Goal: Transaction & Acquisition: Purchase product/service

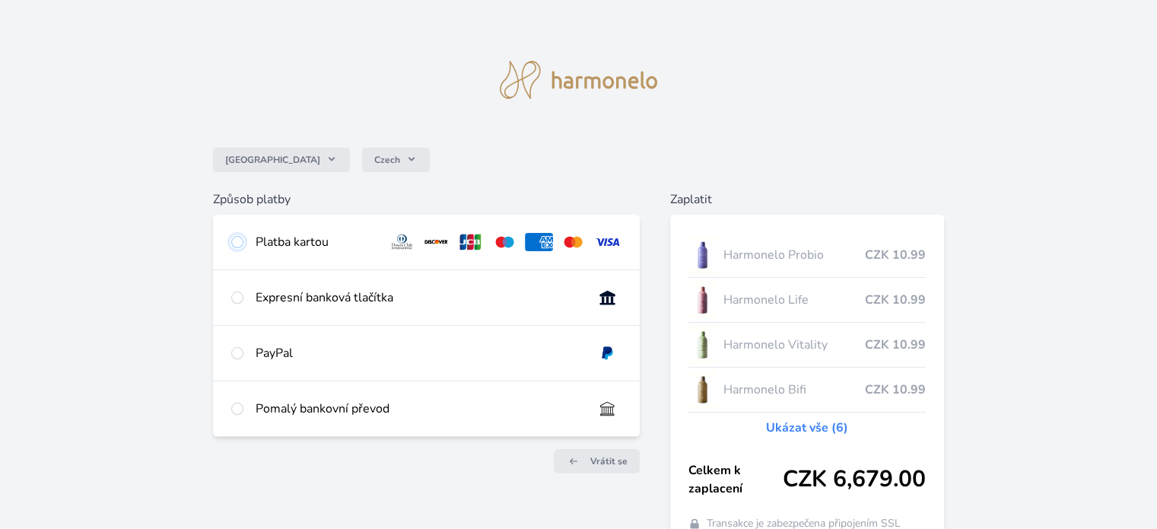
click at [231, 244] on input "radio" at bounding box center [237, 242] width 12 height 12
radio input "true"
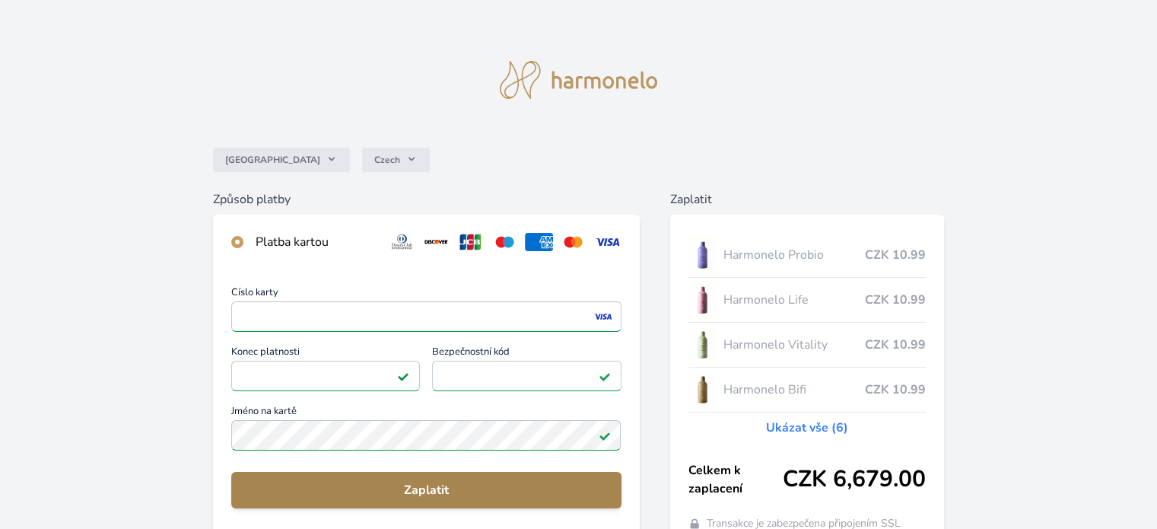
click at [434, 489] on span "Zaplatit" at bounding box center [426, 490] width 365 height 18
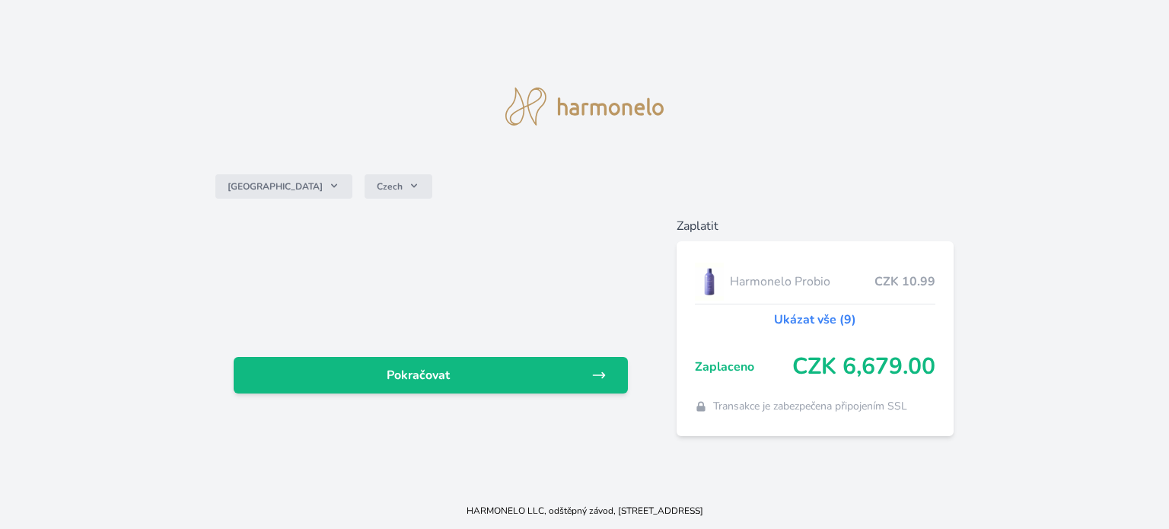
click at [816, 319] on link "Ukázat vše (9)" at bounding box center [815, 319] width 82 height 18
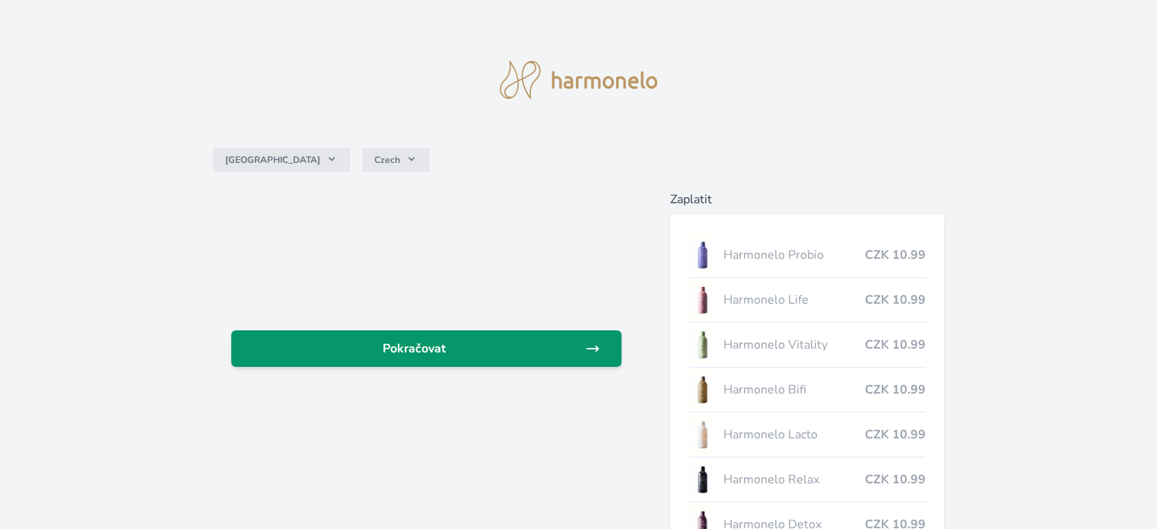
click at [425, 349] on span "Pokračovat" at bounding box center [414, 348] width 341 height 18
